Goal: Information Seeking & Learning: Find specific fact

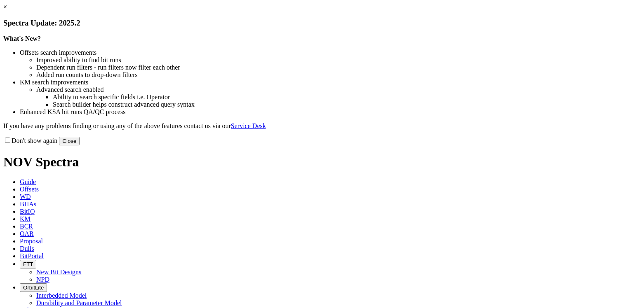
click at [7, 10] on link "×" at bounding box center [5, 6] width 4 height 7
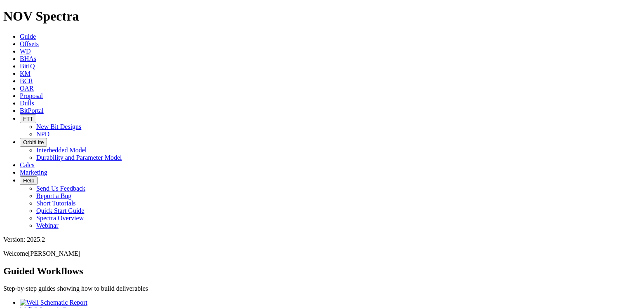
click at [20, 40] on icon at bounding box center [20, 43] width 0 height 7
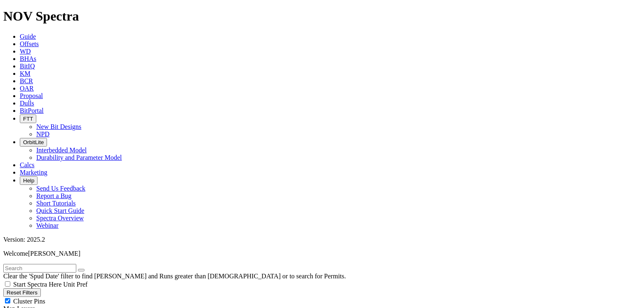
click at [60, 264] on input "text" at bounding box center [39, 268] width 73 height 9
paste input "[GEOGRAPHIC_DATA] #11-16H"
type input "[GEOGRAPHIC_DATA] #11-16H"
radio input "true"
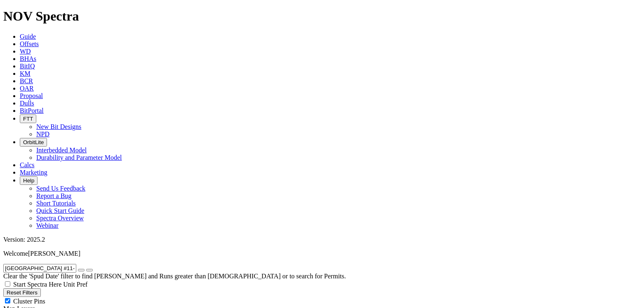
radio input "false"
drag, startPoint x: 34, startPoint y: 269, endPoint x: -2, endPoint y: 270, distance: 35.9
drag, startPoint x: 99, startPoint y: 267, endPoint x: 70, endPoint y: 266, distance: 28.9
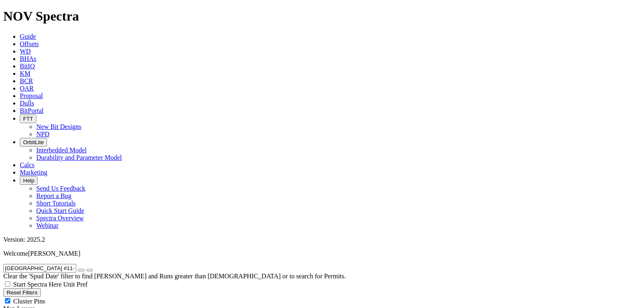
scroll to position [5, 0]
drag, startPoint x: 90, startPoint y: 36, endPoint x: 3, endPoint y: 34, distance: 87.4
click at [3, 264] on form "[GEOGRAPHIC_DATA] #11-16H" at bounding box center [314, 268] width 623 height 9
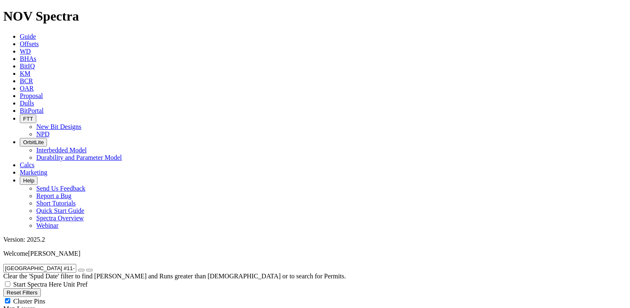
paste input "OW 3-64 29-30 3A"
drag, startPoint x: 70, startPoint y: 37, endPoint x: -2, endPoint y: 35, distance: 71.3
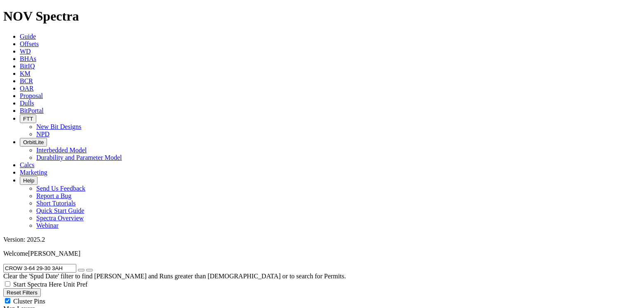
paste input "[PERSON_NAME] E FEDERAL 5301 13-14 2B"
type input "[PERSON_NAME] E FEDERAL 5301 13-14 2B"
drag, startPoint x: 546, startPoint y: 59, endPoint x: 548, endPoint y: 64, distance: 5.9
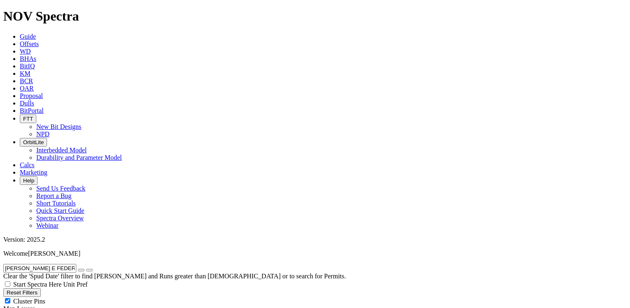
scroll to position [194, 0]
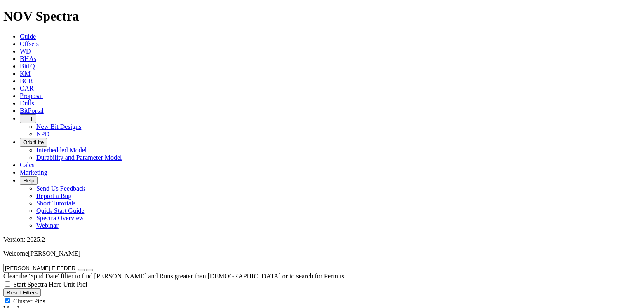
scroll to position [41, 0]
click at [81, 270] on icon "button" at bounding box center [81, 270] width 0 height 0
radio input "false"
radio input "true"
click at [71, 264] on input "text" at bounding box center [39, 268] width 73 height 9
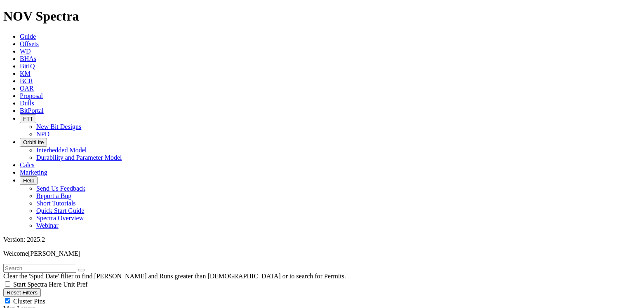
paste input "[PERSON_NAME] E FEDERAL 5301 13-14 3B"
type input "[PERSON_NAME] E FEDERAL 5301 13-14 3B"
click at [89, 270] on icon "submit" at bounding box center [89, 270] width 0 height 0
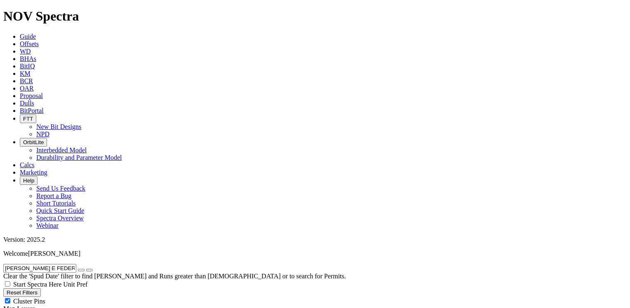
scroll to position [0, 0]
click at [81, 270] on icon "button" at bounding box center [81, 270] width 0 height 0
click at [51, 264] on input "text" at bounding box center [39, 268] width 73 height 9
paste input "[PERSON_NAME] E FEDERAL 5301 13-14 3B"
type input "[PERSON_NAME] E FEDERAL 5301 13-14 3B"
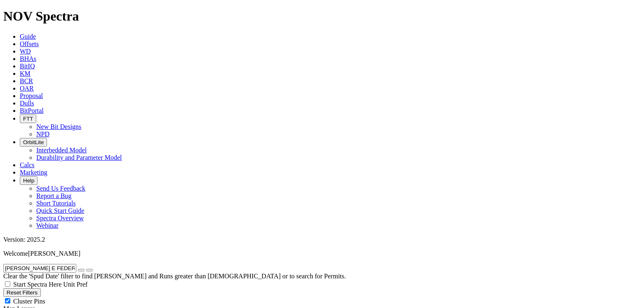
radio input "true"
radio input "false"
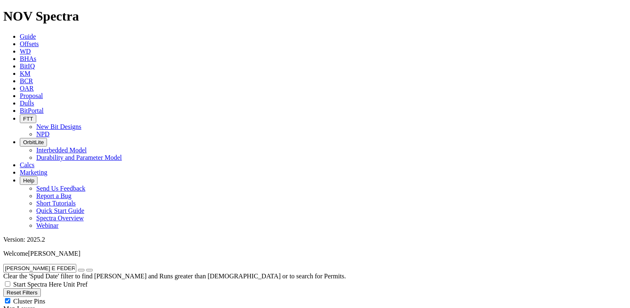
click at [81, 270] on icon "button" at bounding box center [81, 270] width 0 height 0
radio input "false"
radio input "true"
click at [70, 264] on input "text" at bounding box center [39, 268] width 73 height 9
paste input "[PERSON_NAME] E FEDERAL 5301 13-14 4B"
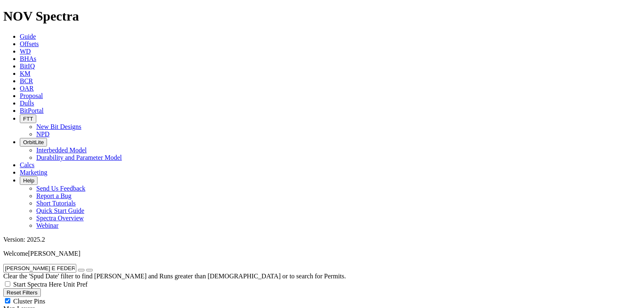
type input "[PERSON_NAME] E FEDERAL 5301 13-14 4B"
radio input "true"
radio input "false"
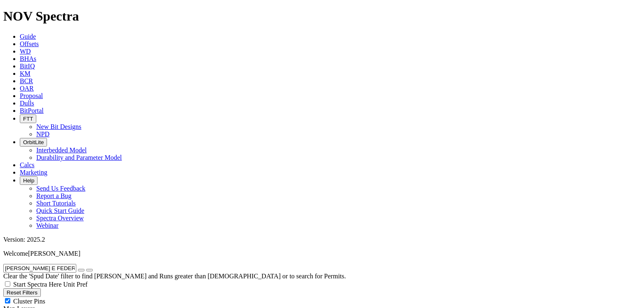
scroll to position [5, 0]
click at [81, 270] on icon "button" at bounding box center [81, 270] width 0 height 0
radio input "false"
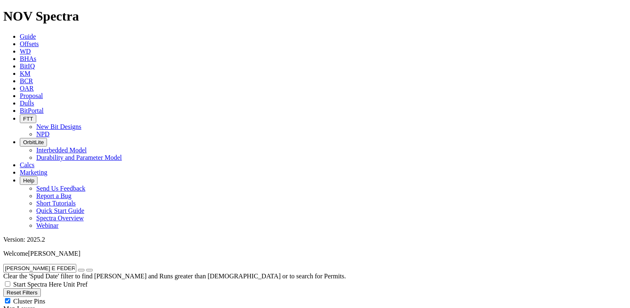
radio input "true"
click at [40, 264] on input "text" at bounding box center [39, 268] width 73 height 9
paste input "[PERSON_NAME] E FEDERAL 5301 13-14 5B"
type input "[PERSON_NAME] E FEDERAL 5301 13-14 5B"
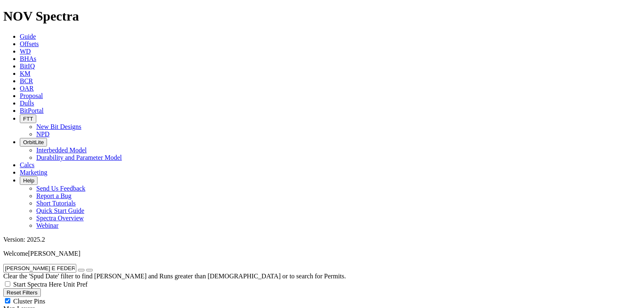
radio input "true"
radio input "false"
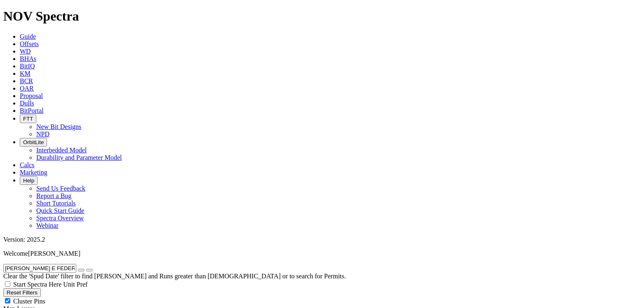
scroll to position [0, 0]
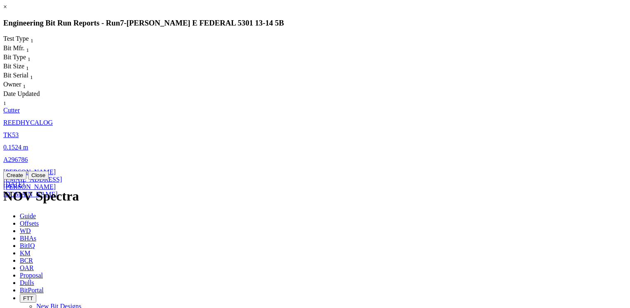
click at [53, 119] on span "REEDHYCALOG" at bounding box center [27, 122] width 49 height 7
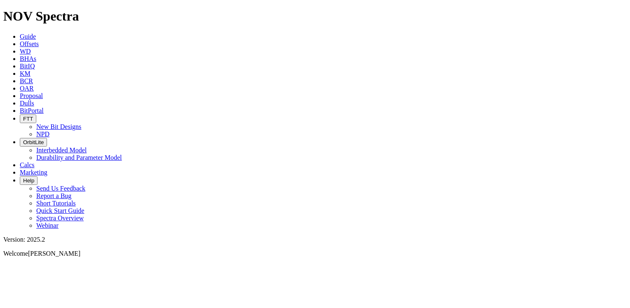
select select "Cutter"
drag, startPoint x: 290, startPoint y: 163, endPoint x: 309, endPoint y: 161, distance: 18.7
copy td "A296787"
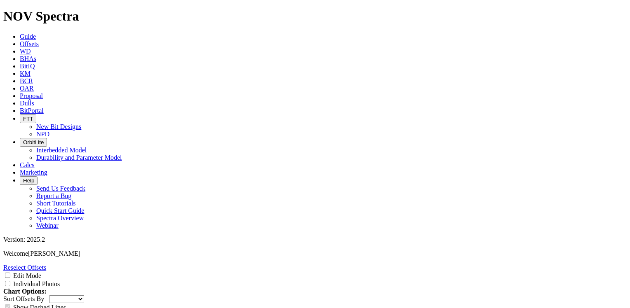
scroll to position [0, 0]
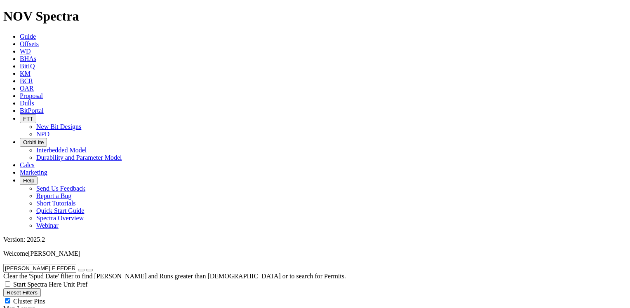
click at [81, 270] on icon "button" at bounding box center [81, 270] width 0 height 0
radio input "false"
radio input "true"
click at [52, 264] on input "text" at bounding box center [39, 268] width 73 height 9
paste input "[PERSON_NAME] W FEDERAL 5301 13-15 2B"
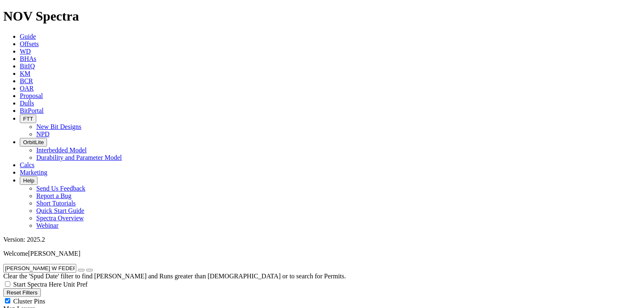
type input "[PERSON_NAME] W FEDERAL 5301 13-15 2B"
radio input "true"
radio input "false"
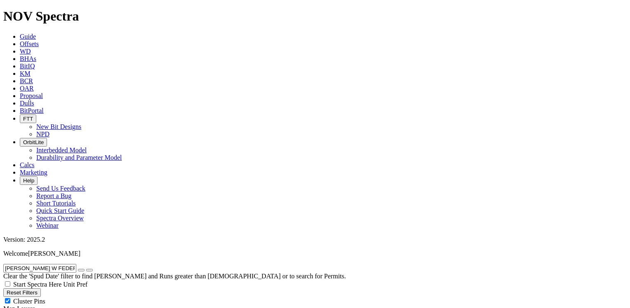
drag, startPoint x: 9, startPoint y: 34, endPoint x: 107, endPoint y: 36, distance: 98.6
click at [107, 264] on form "[PERSON_NAME] W FEDERAL 5301 13-15 2B" at bounding box center [314, 268] width 623 height 9
paste input "NIELE 26-35-2 2H"
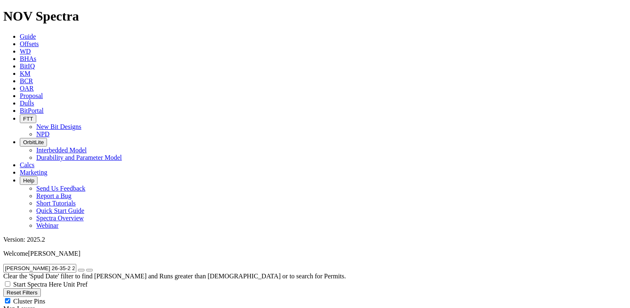
type input "[PERSON_NAME] 26-35-2 2H"
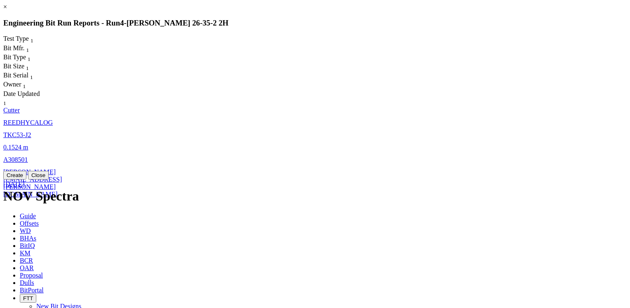
click at [53, 119] on span "REEDHYCALOG" at bounding box center [27, 122] width 49 height 7
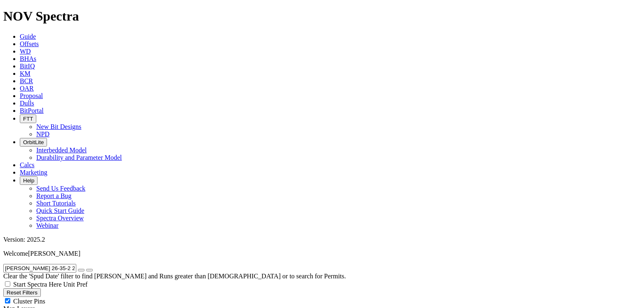
select select "Cutter"
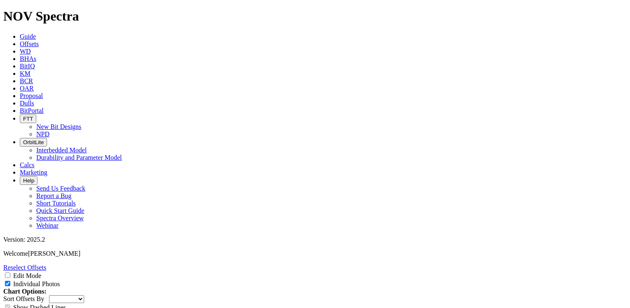
scroll to position [1196, 0]
drag, startPoint x: 285, startPoint y: 80, endPoint x: 302, endPoint y: 79, distance: 16.9
copy td "A304870"
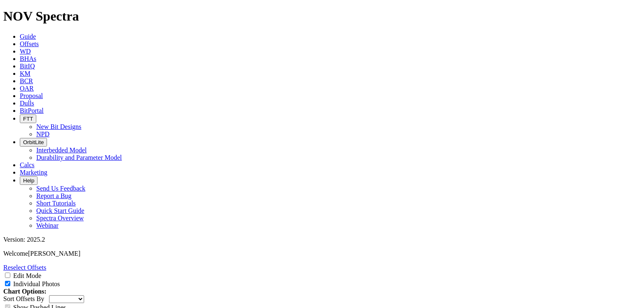
drag, startPoint x: 284, startPoint y: 110, endPoint x: 303, endPoint y: 108, distance: 19.0
copy td "A291621"
drag, startPoint x: 284, startPoint y: 139, endPoint x: 303, endPoint y: 139, distance: 18.2
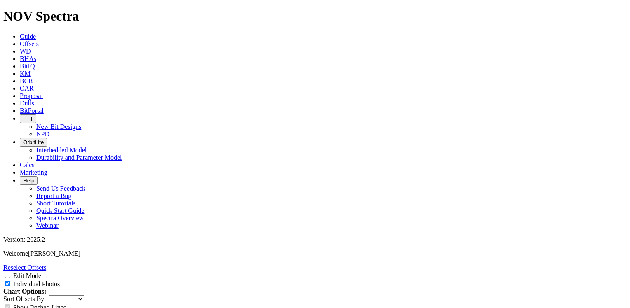
copy td "A308208"
drag, startPoint x: 284, startPoint y: 167, endPoint x: 303, endPoint y: 166, distance: 18.2
copy td "A290334"
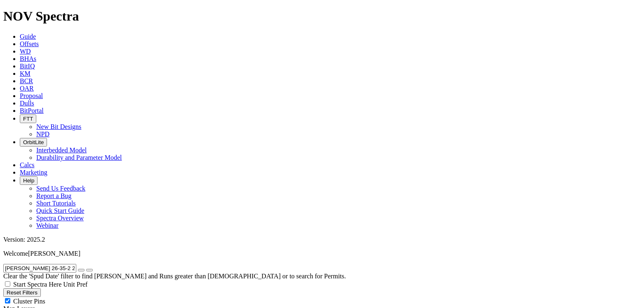
drag, startPoint x: 78, startPoint y: 38, endPoint x: -2, endPoint y: 29, distance: 79.6
paste input "LE 145-97-12-1-6"
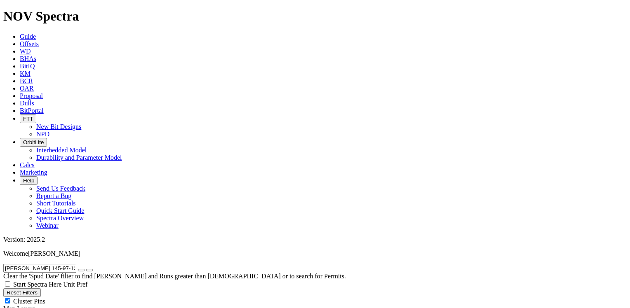
scroll to position [0, 0]
drag, startPoint x: 87, startPoint y: 36, endPoint x: 8, endPoint y: 36, distance: 79.2
click at [8, 264] on input "[PERSON_NAME] 145-97-12-1-6H" at bounding box center [39, 268] width 73 height 9
paste input "E BUD 44-32-4"
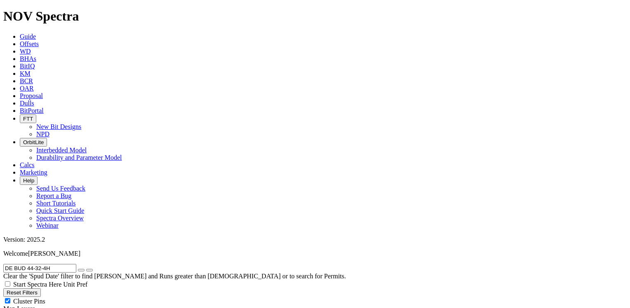
drag, startPoint x: 59, startPoint y: 36, endPoint x: 0, endPoint y: 41, distance: 59.2
paste input "YK 12-33-2"
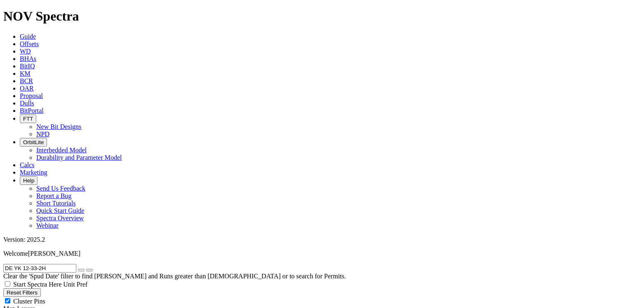
drag, startPoint x: 54, startPoint y: 34, endPoint x: -2, endPoint y: 31, distance: 56.1
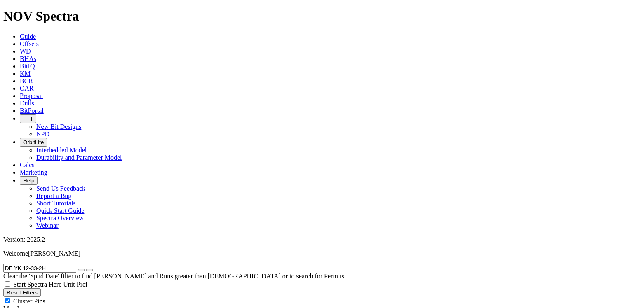
paste input "FEDERAL 12-33"
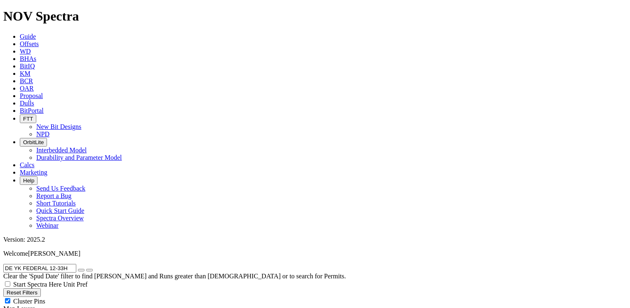
scroll to position [52, 0]
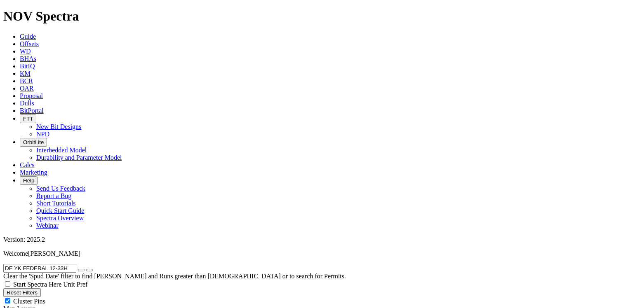
drag, startPoint x: 80, startPoint y: 38, endPoint x: 0, endPoint y: 37, distance: 80.8
paste input "TF"
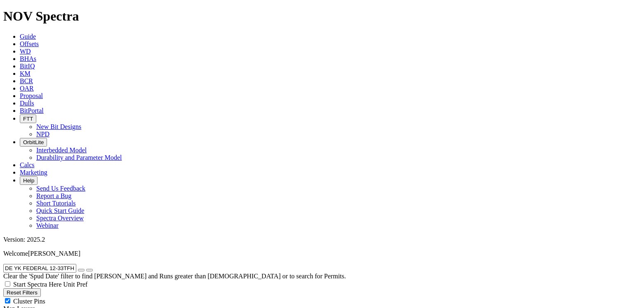
type input "DE YK FEDERAL 12-33TFH"
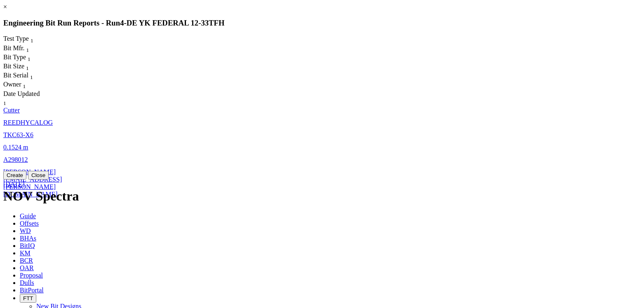
click at [33, 132] on span "TKC63-X6" at bounding box center [18, 135] width 30 height 7
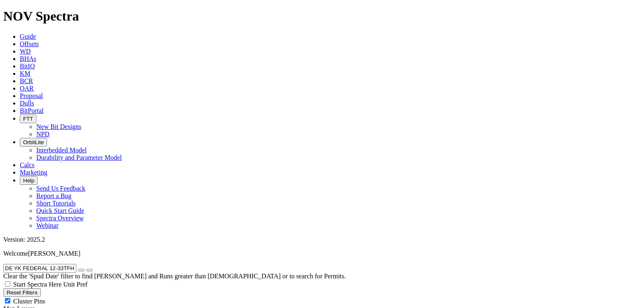
select select "Cutter"
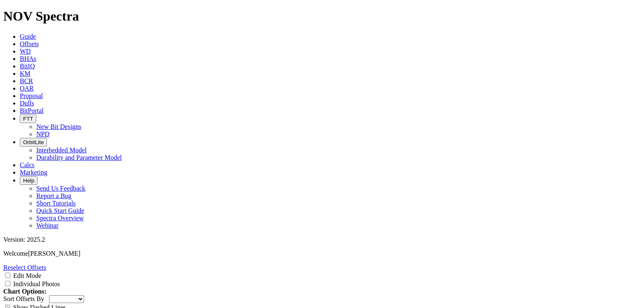
scroll to position [1196, 0]
drag, startPoint x: 291, startPoint y: 80, endPoint x: 309, endPoint y: 80, distance: 18.1
copy td "A298012"
drag, startPoint x: 294, startPoint y: 108, endPoint x: 309, endPoint y: 107, distance: 14.9
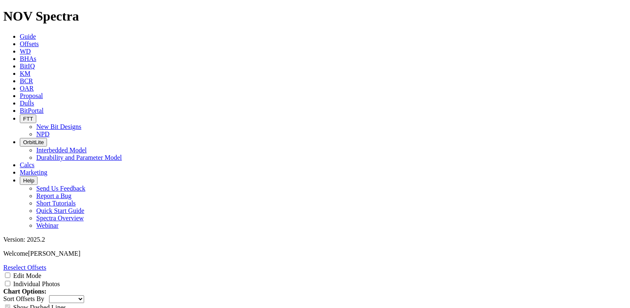
copy td "A289206"
drag, startPoint x: 290, startPoint y: 138, endPoint x: 308, endPoint y: 136, distance: 17.8
copy td "A292656"
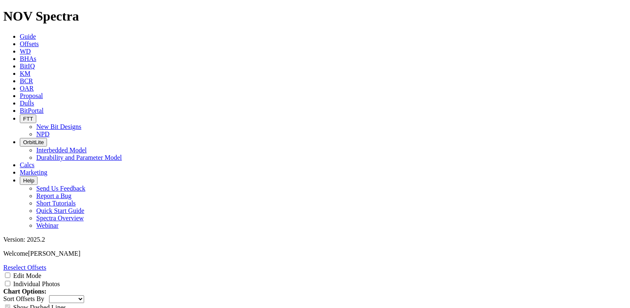
scroll to position [0, 0]
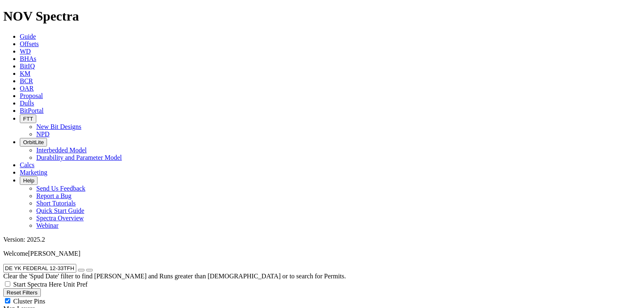
drag, startPoint x: 81, startPoint y: 35, endPoint x: -2, endPoint y: 26, distance: 83.0
paste input "IAMOND [PERSON_NAME] J 17HJ"
type input "DIAMOND [PERSON_NAME] J 17HJ"
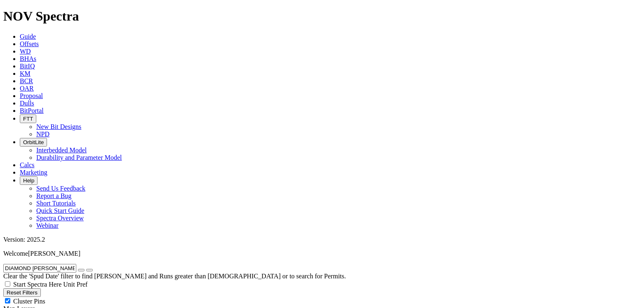
scroll to position [80, 0]
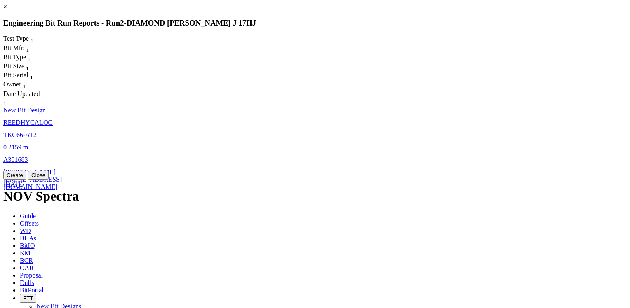
click at [53, 119] on span "REEDHYCALOG" at bounding box center [27, 122] width 49 height 7
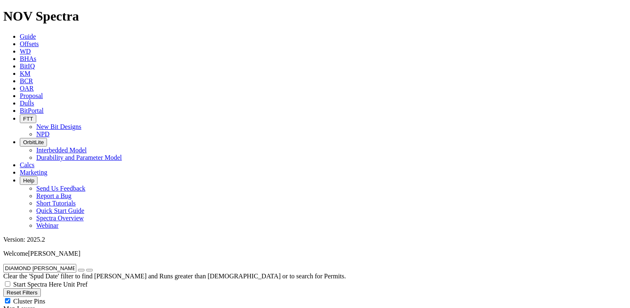
select select "New Bit Design"
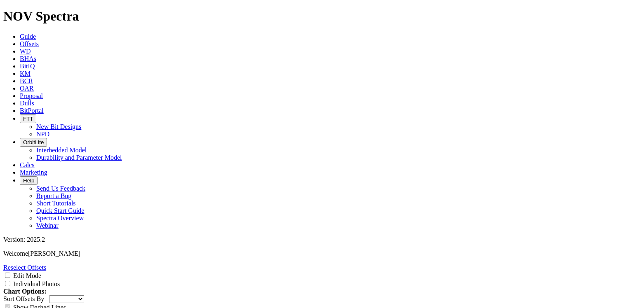
scroll to position [2103, 0]
drag, startPoint x: 296, startPoint y: 89, endPoint x: 314, endPoint y: 88, distance: 17.3
copy td "A303558"
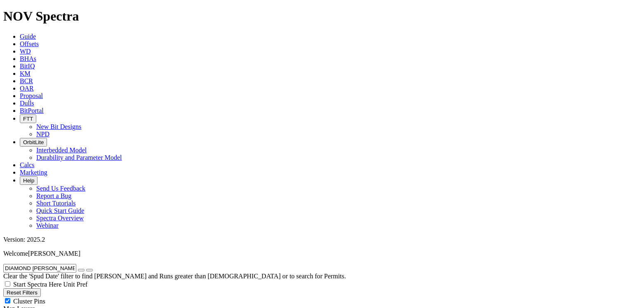
drag, startPoint x: 10, startPoint y: 34, endPoint x: 93, endPoint y: 36, distance: 82.9
click at [93, 264] on form "DIAMOND [PERSON_NAME] J 17HJ" at bounding box center [314, 268] width 623 height 9
paste input "TTMER 06H"
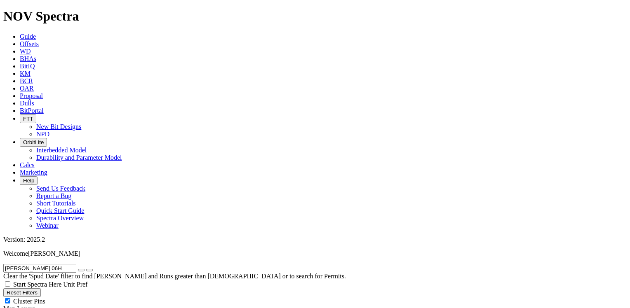
drag, startPoint x: 61, startPoint y: 38, endPoint x: -2, endPoint y: 35, distance: 62.3
paste input "9"
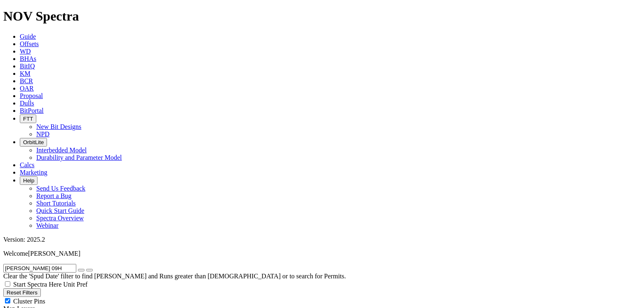
drag, startPoint x: 52, startPoint y: 37, endPoint x: 0, endPoint y: 40, distance: 52.5
click at [3, 264] on form "[PERSON_NAME] 09H" at bounding box center [314, 268] width 623 height 9
paste input "12"
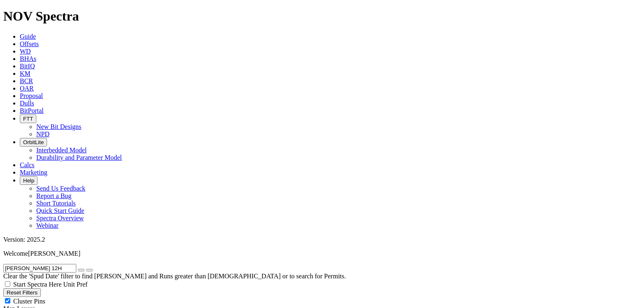
drag, startPoint x: 546, startPoint y: 223, endPoint x: 563, endPoint y: 245, distance: 28.5
drag, startPoint x: 563, startPoint y: 245, endPoint x: 556, endPoint y: 181, distance: 65.1
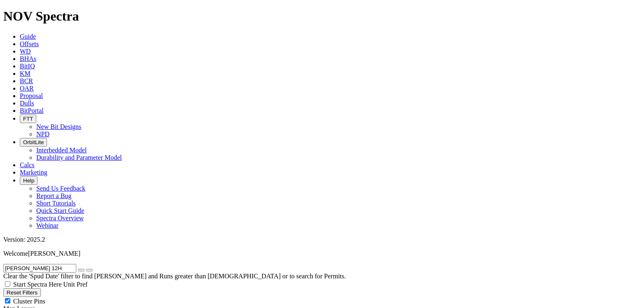
drag, startPoint x: 54, startPoint y: 36, endPoint x: 3, endPoint y: 33, distance: 50.8
click at [3, 264] on form "[PERSON_NAME] 12H" at bounding box center [314, 268] width 623 height 9
paste input "EASTERN HILLS 4-65 17-18 2E"
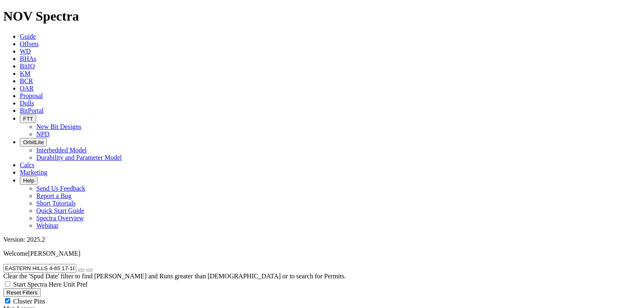
scroll to position [63, 0]
drag, startPoint x: 9, startPoint y: 34, endPoint x: 92, endPoint y: 34, distance: 82.0
click at [92, 264] on form "EASTERN HILLS 4-65 17-18 2EH" at bounding box center [314, 268] width 623 height 9
paste input "3"
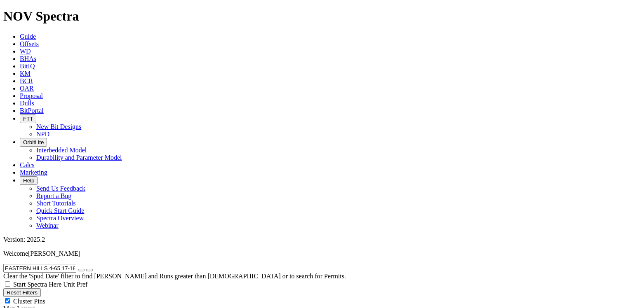
type input "EASTERN HILLS 4-65 17-18 3EH"
click at [81, 270] on icon "button" at bounding box center [81, 270] width 0 height 0
radio input "false"
radio input "true"
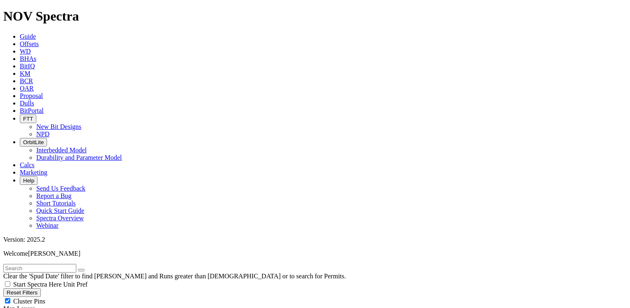
click at [27, 264] on input "text" at bounding box center [39, 268] width 73 height 9
paste input "EASTERN HILLS 4-65 17-18 3EH"
type input "EASTERN HILLS 4-65 17-18 3EH"
radio input "true"
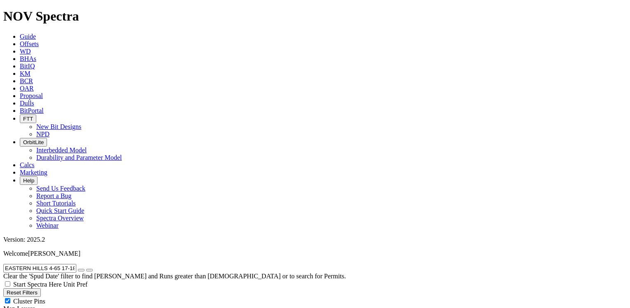
radio input "false"
drag, startPoint x: 10, startPoint y: 35, endPoint x: 91, endPoint y: 35, distance: 81.2
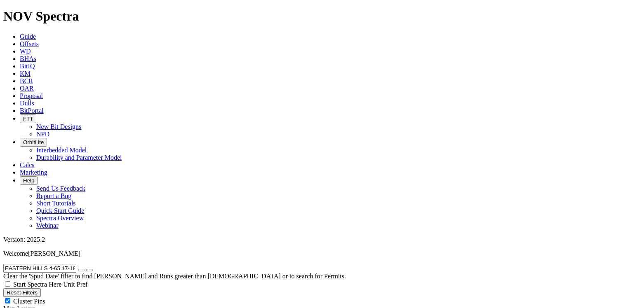
click at [91, 264] on form "EASTERN HILLS 4-65 17-18 3EH" at bounding box center [314, 268] width 623 height 9
paste input "F"
click at [89, 270] on icon "submit" at bounding box center [89, 270] width 0 height 0
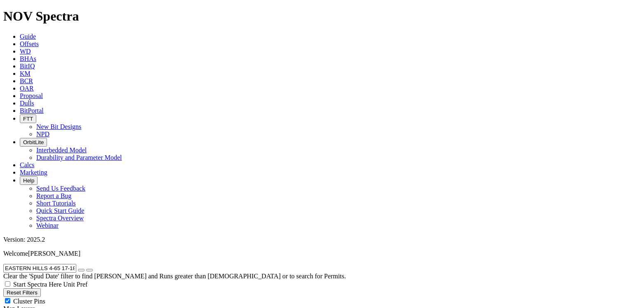
drag, startPoint x: 92, startPoint y: 34, endPoint x: 19, endPoint y: 33, distance: 73.4
click at [24, 264] on form "EASTERN HILLS 4-65 17-18 3FH" at bounding box center [314, 268] width 623 height 9
drag, startPoint x: 8, startPoint y: 37, endPoint x: 91, endPoint y: 33, distance: 82.5
click at [91, 264] on form "EASTERN HILLS 4-65 17-18 3FH" at bounding box center [314, 268] width 623 height 9
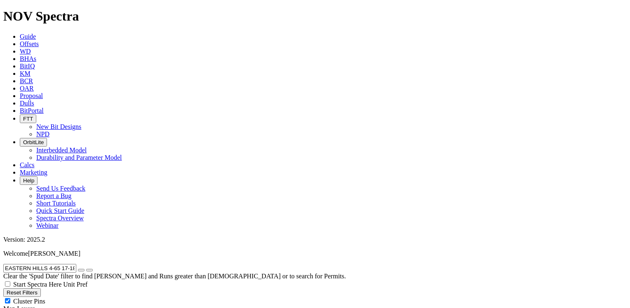
paste input "4C"
type input "EASTERN HILLS 4-65 17-18 4CH"
click at [89, 270] on icon "submit" at bounding box center [89, 270] width 0 height 0
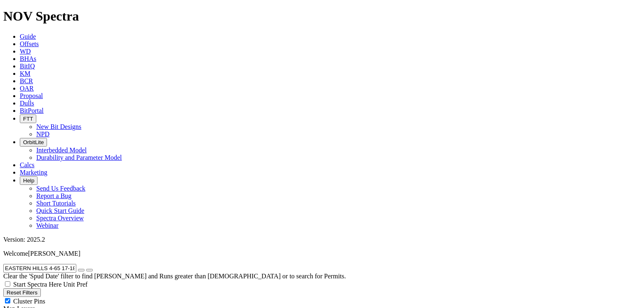
click at [81, 270] on icon "button" at bounding box center [81, 270] width 0 height 0
radio input "false"
radio input "true"
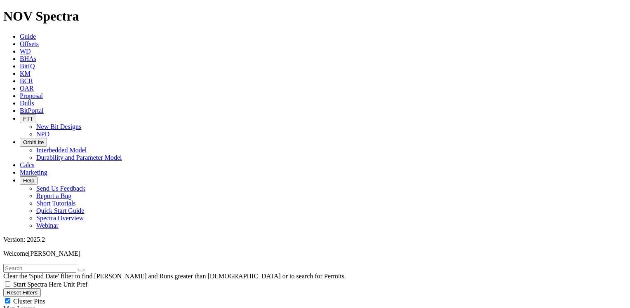
click at [42, 264] on input "text" at bounding box center [39, 268] width 73 height 9
paste input "EASTERN HILLS 4-65 17-18 4CH"
type input "EASTERN HILLS 4-65 17-18 4CH"
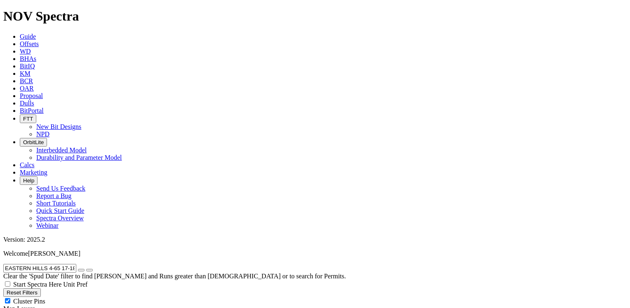
click at [81, 270] on icon "button" at bounding box center [81, 270] width 0 height 0
click at [47, 264] on input "text" at bounding box center [39, 268] width 73 height 9
paste input "EASTERN HILLS 4-65 17-18 4DH"
type input "EASTERN HILLS 4-65 17-18 4DH"
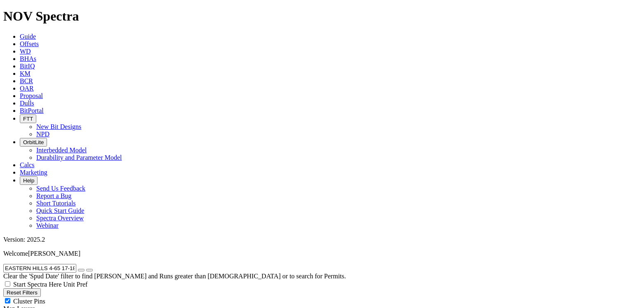
radio input "true"
radio input "false"
drag, startPoint x: 10, startPoint y: 35, endPoint x: 93, endPoint y: 33, distance: 83.3
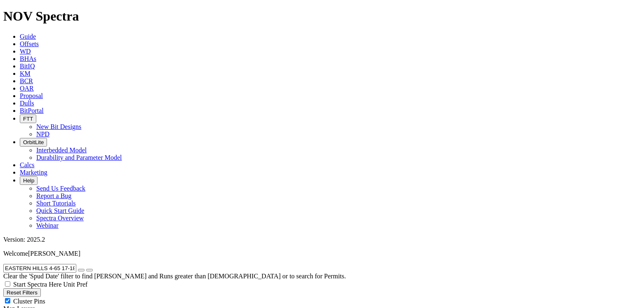
click at [93, 264] on form "EASTERN HILLS 4-65 17-18 4DH" at bounding box center [314, 268] width 623 height 9
paste input "[PERSON_NAME] 3 103"
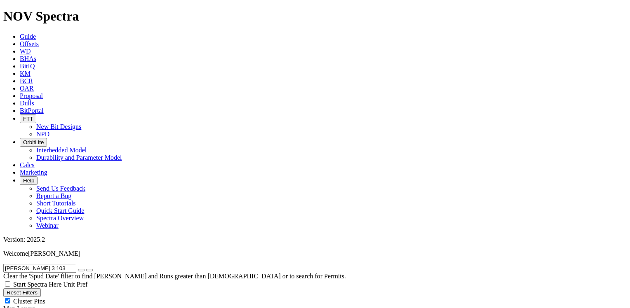
drag, startPoint x: 63, startPoint y: 35, endPoint x: 8, endPoint y: 37, distance: 55.3
click at [8, 264] on input "[PERSON_NAME] 3 103" at bounding box center [39, 268] width 73 height 9
paste input "LDER 7Y-HNB-2-07-65"
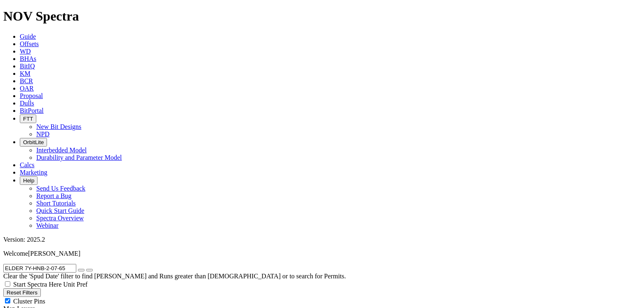
scroll to position [52, 0]
drag, startPoint x: 78, startPoint y: 34, endPoint x: -2, endPoint y: 35, distance: 80.0
paste input "8Y-HNA-0"
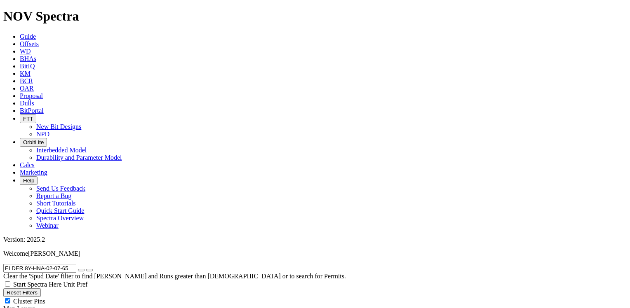
drag, startPoint x: 78, startPoint y: 35, endPoint x: 0, endPoint y: 37, distance: 77.5
paste input "LY MAY 20-32 3201 3201BH"
type input "ELLY MAY 20-32 3201 3201BH"
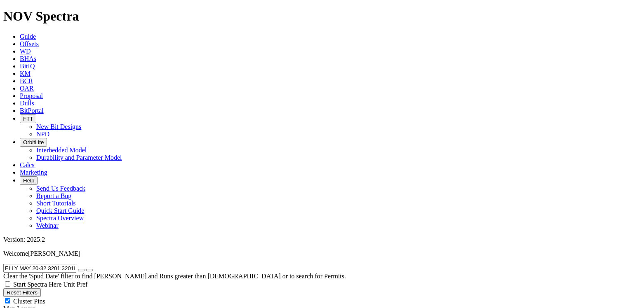
click at [85, 269] on button "button" at bounding box center [81, 270] width 7 height 2
radio input "false"
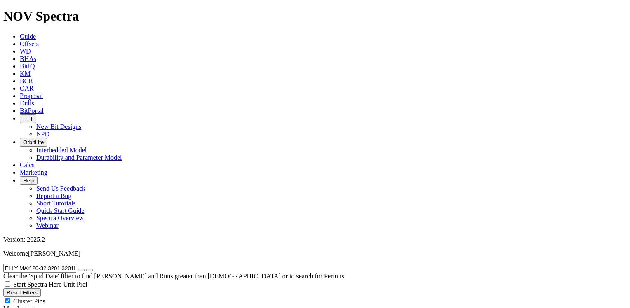
radio input "true"
click at [28, 264] on input "text" at bounding box center [39, 268] width 73 height 9
paste input "FAIRBANKS 17-20 6H"
type input "FAIRBANKS 17-20 6H"
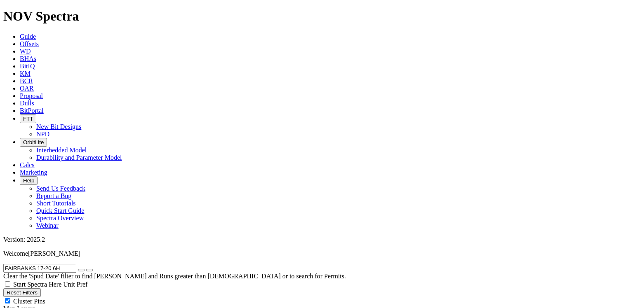
radio input "true"
radio input "false"
